Goal: Contribute content: Add original content to the website for others to see

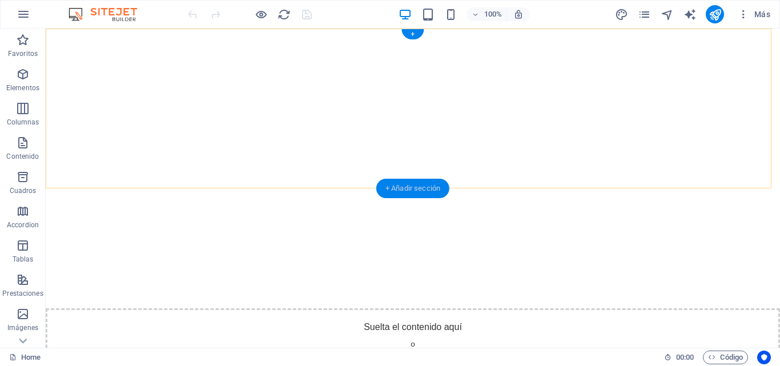
click at [407, 191] on div "+ Añadir sección" at bounding box center [412, 188] width 73 height 19
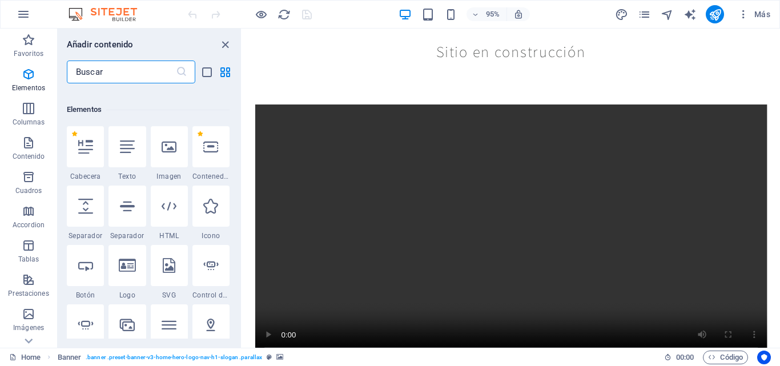
scroll to position [465, 0]
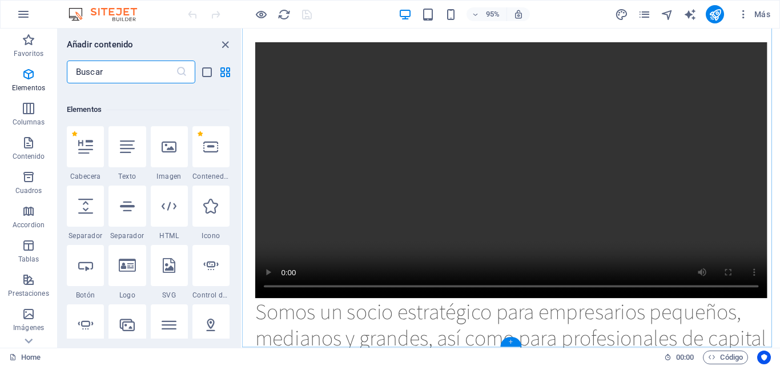
click at [508, 341] on div "+" at bounding box center [510, 342] width 21 height 10
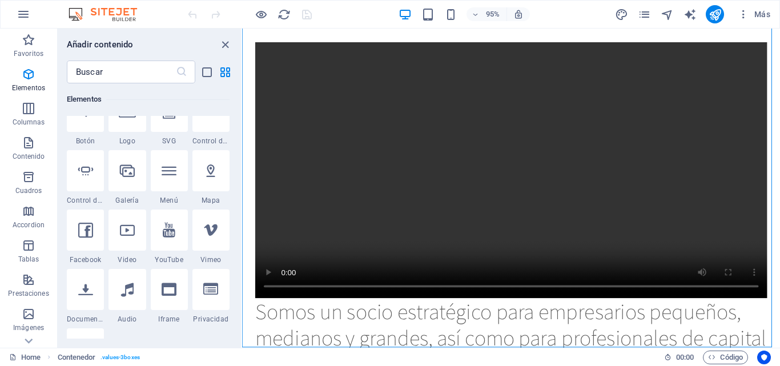
scroll to position [410, 0]
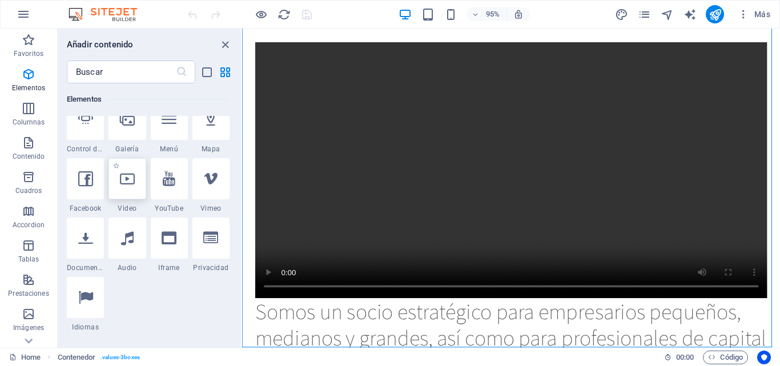
click at [123, 189] on div at bounding box center [126, 178] width 37 height 41
select select "%"
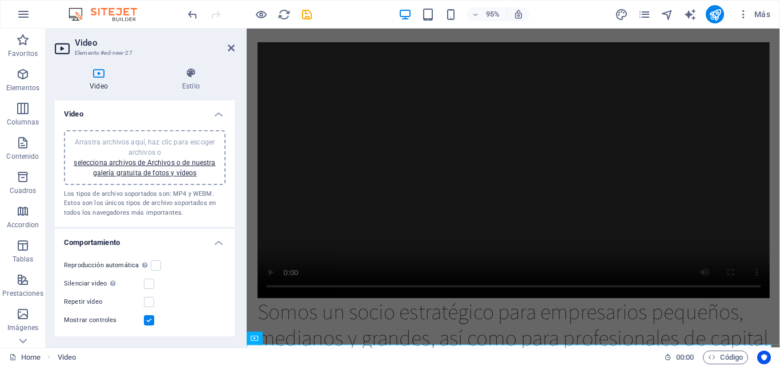
click at [123, 168] on div "Arrastra archivos aquí, haz clic para escoger archivos o selecciona archivos de…" at bounding box center [145, 157] width 148 height 41
click at [150, 305] on label at bounding box center [149, 302] width 10 height 10
click at [0, 0] on input "Repetir vídeo" at bounding box center [0, 0] width 0 height 0
click at [156, 167] on div "Arrastra archivos aquí, haz clic para escoger archivos o selecciona archivos de…" at bounding box center [145, 157] width 148 height 41
click at [516, 340] on div "Somos un socio estratégico para empresarios pequeños, medianos y grandes, así c…" at bounding box center [527, 288] width 561 height 580
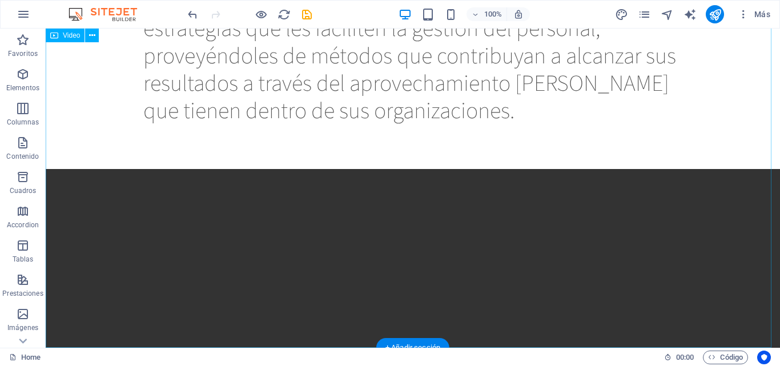
scroll to position [882, 0]
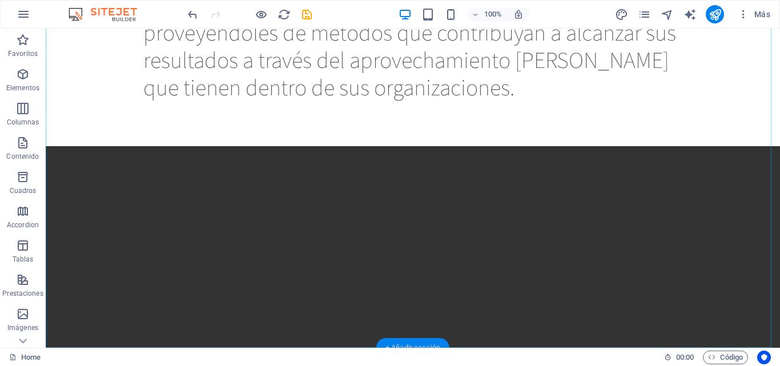
click at [414, 344] on div "+ Añadir sección" at bounding box center [412, 347] width 73 height 19
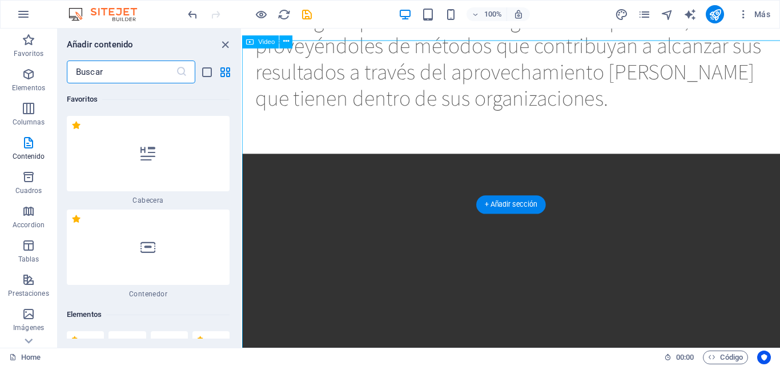
click at [396, 358] on figure at bounding box center [525, 301] width 566 height 283
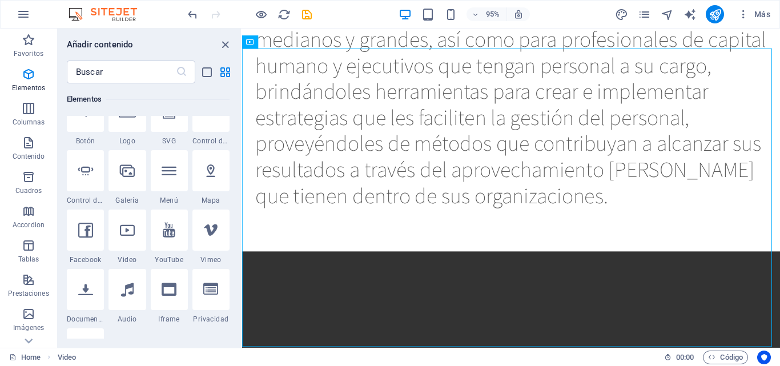
scroll to position [411, 0]
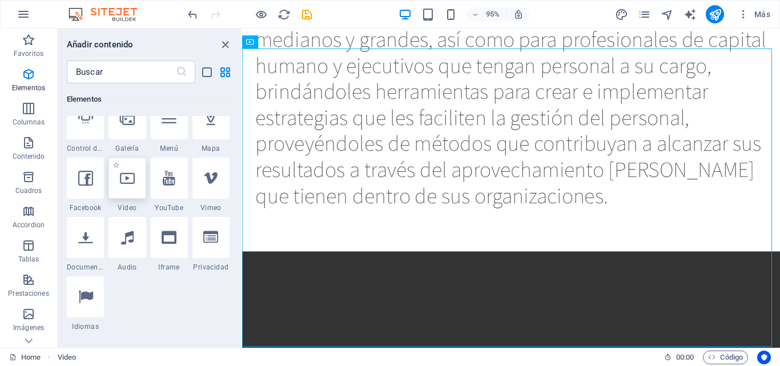
click at [130, 185] on div at bounding box center [126, 178] width 37 height 41
select select "%"
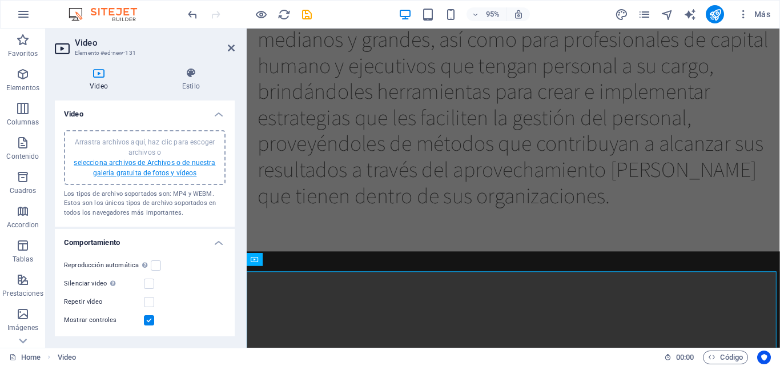
click at [123, 170] on link "selecciona archivos de Archivos o de nuestra galería gratuita de fotos y vídeos" at bounding box center [145, 168] width 142 height 18
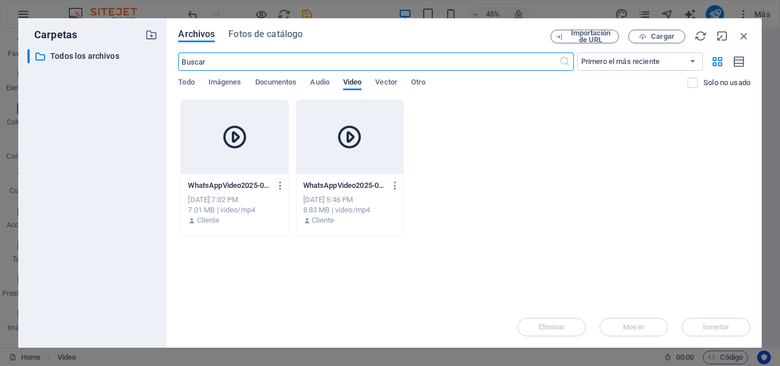
scroll to position [902, 0]
click at [230, 137] on icon at bounding box center [234, 136] width 27 height 27
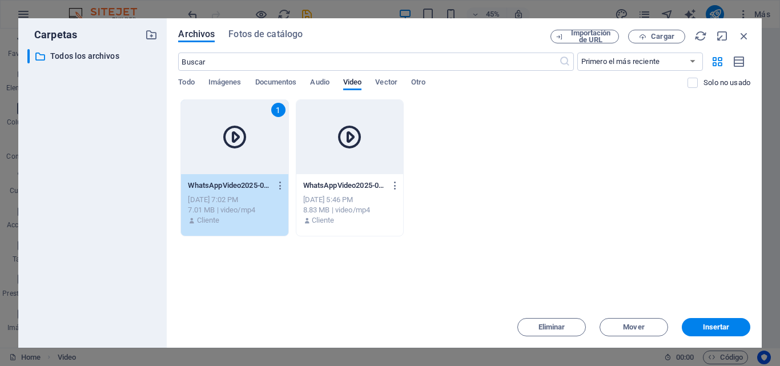
click at [230, 137] on icon at bounding box center [234, 136] width 27 height 27
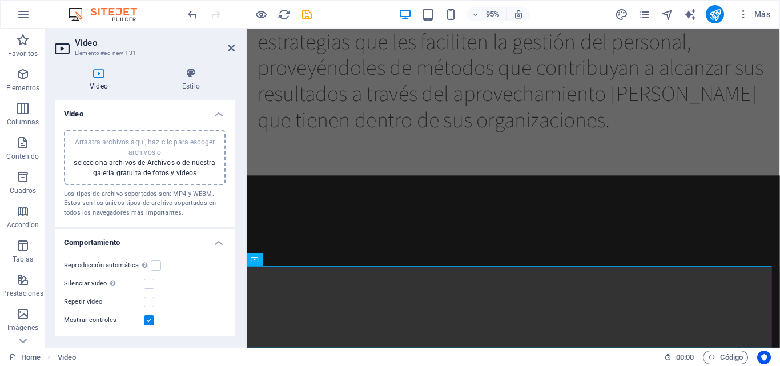
scroll to position [888, 0]
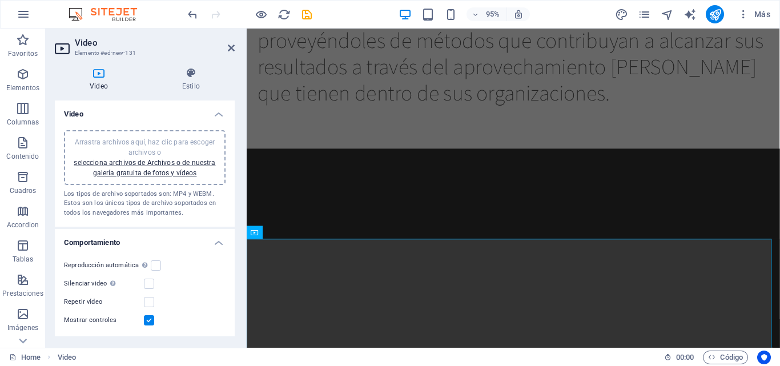
click at [0, 0] on div "Video" at bounding box center [0, 0] width 0 height 0
click at [304, 18] on icon "save" at bounding box center [306, 14] width 13 height 13
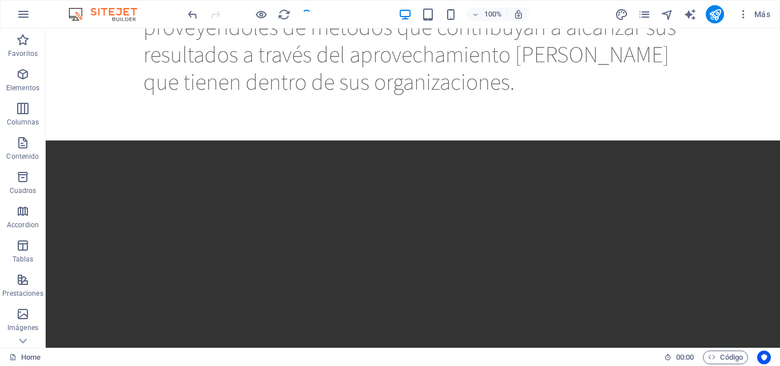
scroll to position [882, 0]
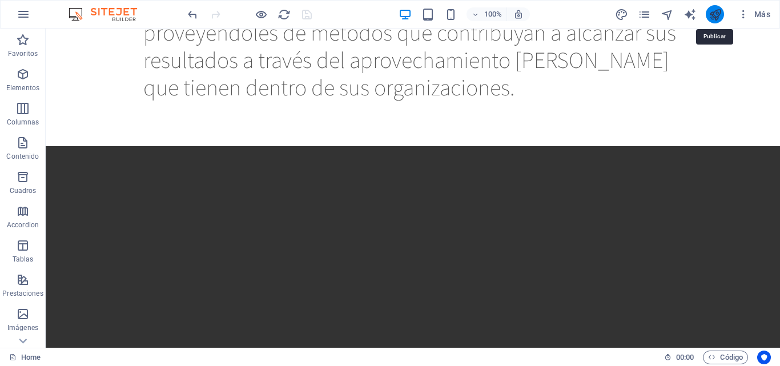
click at [716, 15] on icon "publish" at bounding box center [714, 14] width 13 height 13
